Goal: Information Seeking & Learning: Learn about a topic

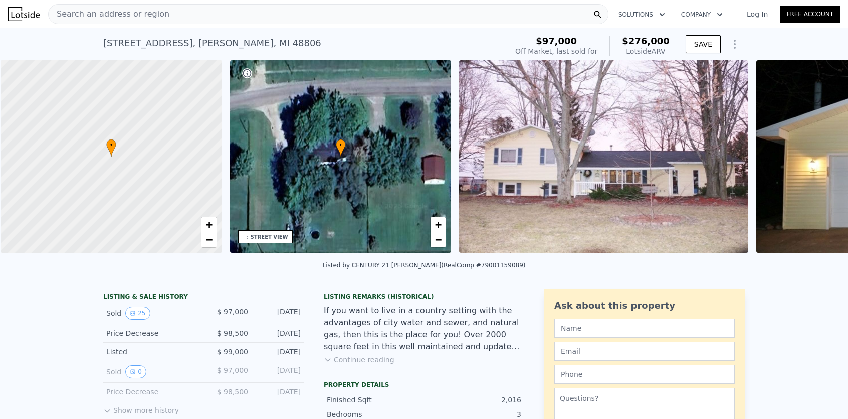
scroll to position [0, 4]
click at [199, 18] on div "Search an address or region" at bounding box center [328, 14] width 560 height 20
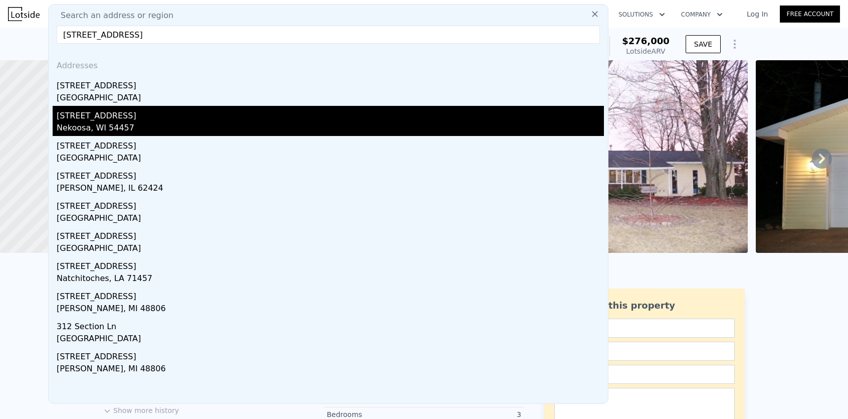
type input "[STREET_ADDRESS]"
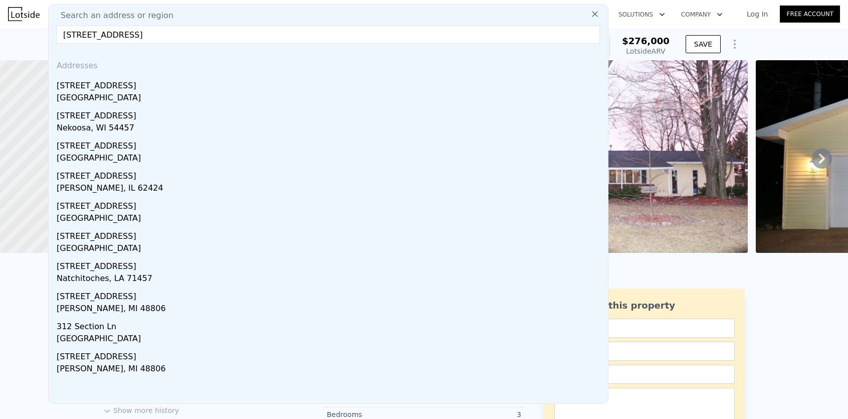
click at [95, 117] on div "[STREET_ADDRESS]" at bounding box center [330, 114] width 547 height 16
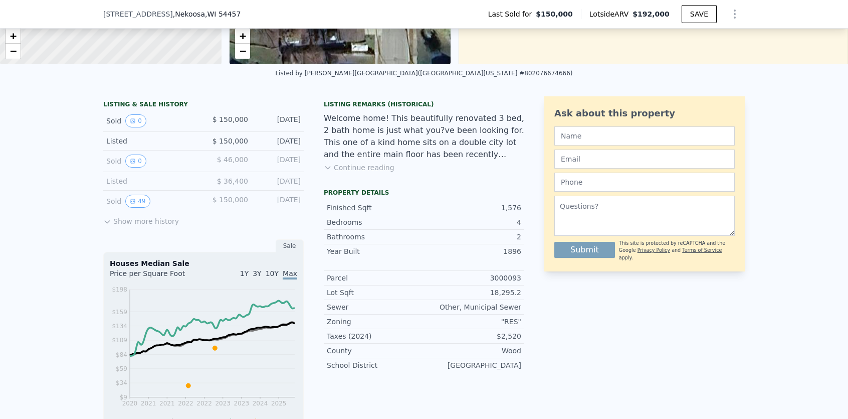
scroll to position [184, 0]
drag, startPoint x: 107, startPoint y: 223, endPoint x: 114, endPoint y: 224, distance: 7.6
click at [107, 223] on icon at bounding box center [107, 222] width 8 height 8
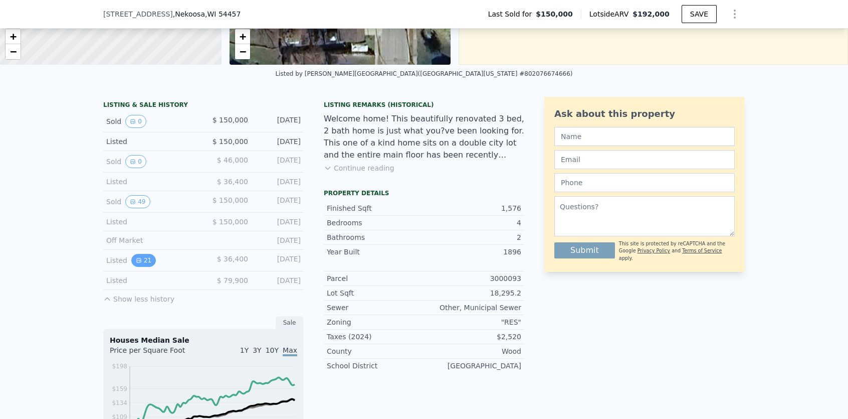
click at [146, 260] on button "21" at bounding box center [143, 260] width 25 height 13
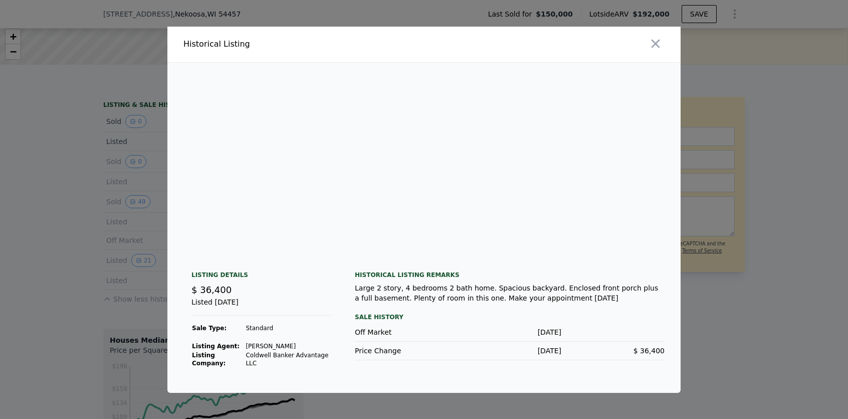
scroll to position [0, 0]
click at [290, 164] on img at bounding box center [251, 159] width 152 height 192
click at [656, 43] on icon "button" at bounding box center [656, 43] width 9 height 9
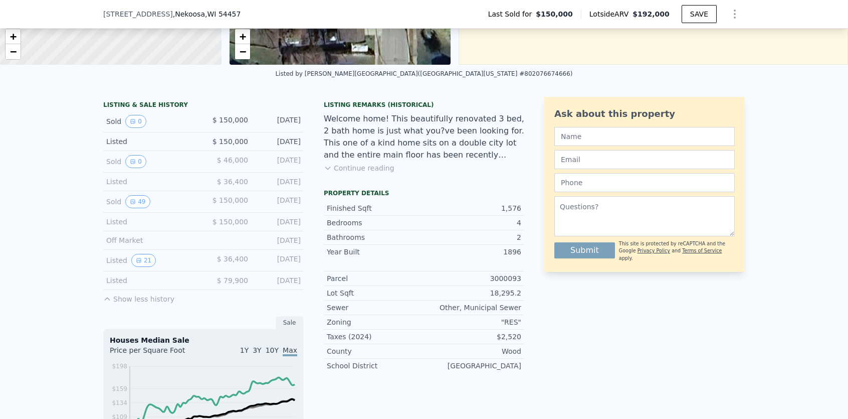
click at [142, 238] on div "Off Market" at bounding box center [150, 240] width 89 height 10
click at [143, 258] on button "21" at bounding box center [143, 260] width 25 height 13
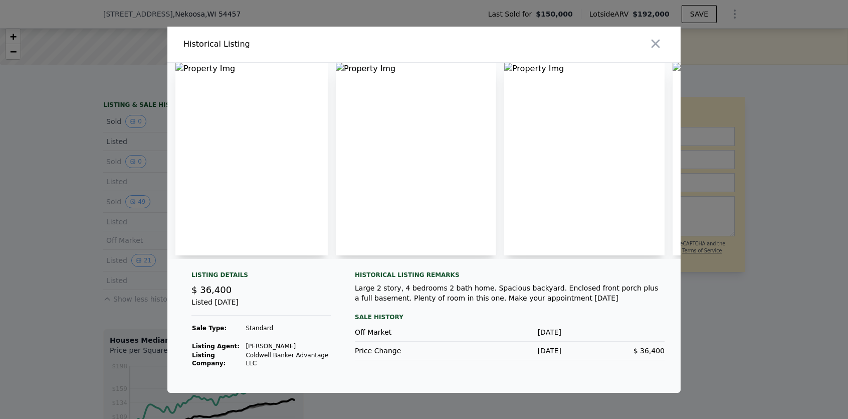
drag, startPoint x: 280, startPoint y: 352, endPoint x: 279, endPoint y: 330, distance: 21.6
click at [280, 351] on td "Coldwell Banker Advantage LLC" at bounding box center [288, 358] width 86 height 17
drag, startPoint x: 212, startPoint y: 71, endPoint x: 193, endPoint y: 67, distance: 19.0
click at [211, 71] on img at bounding box center [251, 159] width 152 height 192
click at [187, 66] on img at bounding box center [251, 159] width 152 height 192
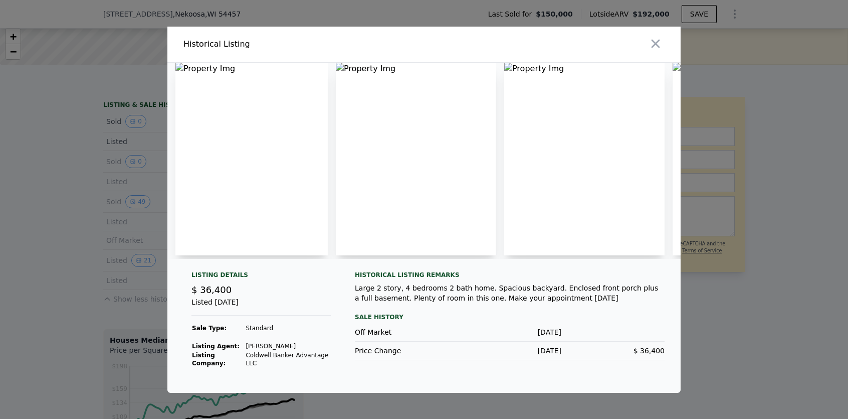
drag, startPoint x: 198, startPoint y: 79, endPoint x: 210, endPoint y: 81, distance: 12.2
click at [198, 79] on img at bounding box center [251, 159] width 152 height 192
drag, startPoint x: 446, startPoint y: 78, endPoint x: 486, endPoint y: 79, distance: 39.6
click at [448, 78] on img at bounding box center [416, 159] width 160 height 192
drag, startPoint x: 589, startPoint y: 92, endPoint x: 593, endPoint y: 104, distance: 12.7
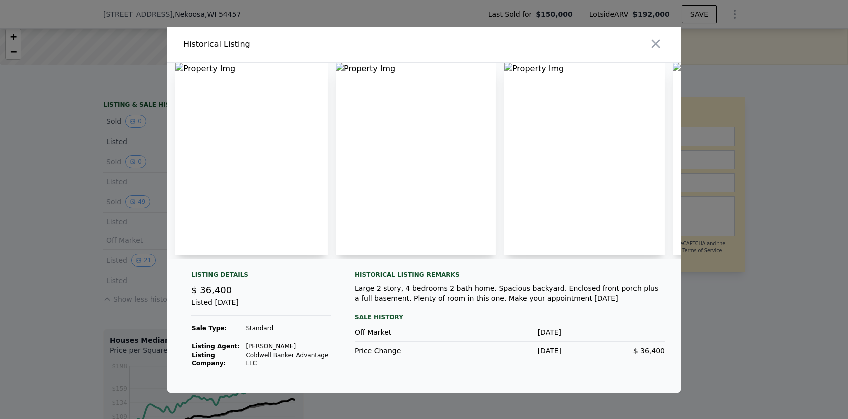
click at [590, 93] on img at bounding box center [584, 159] width 160 height 192
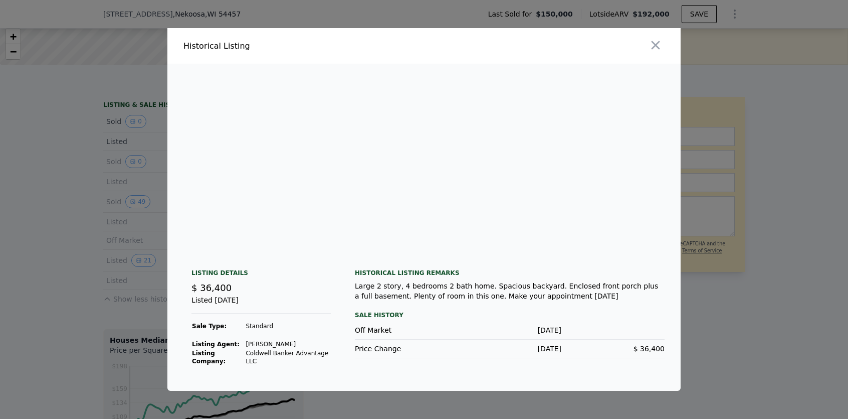
scroll to position [0, 3016]
drag, startPoint x: 657, startPoint y: 42, endPoint x: 574, endPoint y: 118, distance: 111.8
click at [657, 42] on icon "button" at bounding box center [656, 45] width 14 height 14
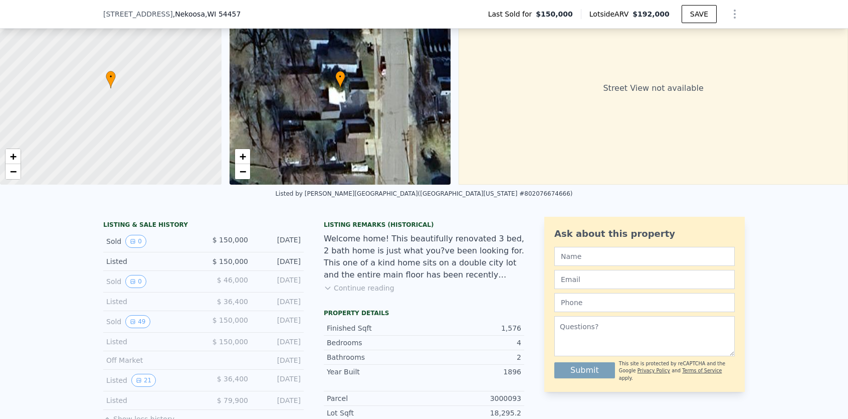
scroll to position [105, 0]
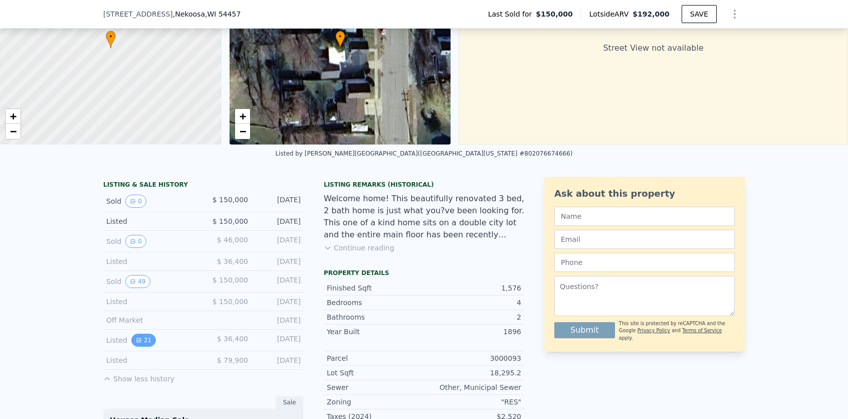
click at [143, 340] on button "21" at bounding box center [143, 339] width 25 height 13
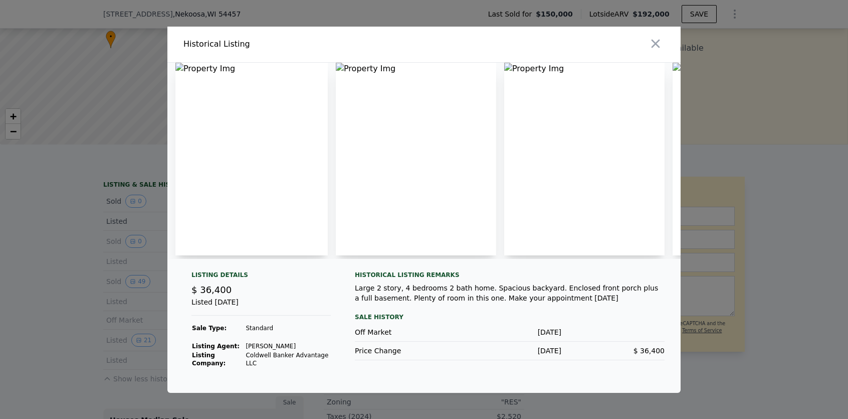
click at [656, 46] on icon "button" at bounding box center [656, 44] width 14 height 14
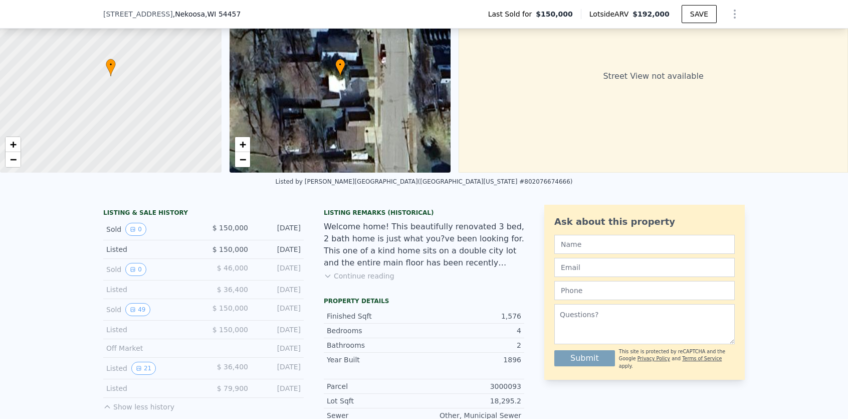
scroll to position [74, 0]
